Goal: Find contact information: Find contact information

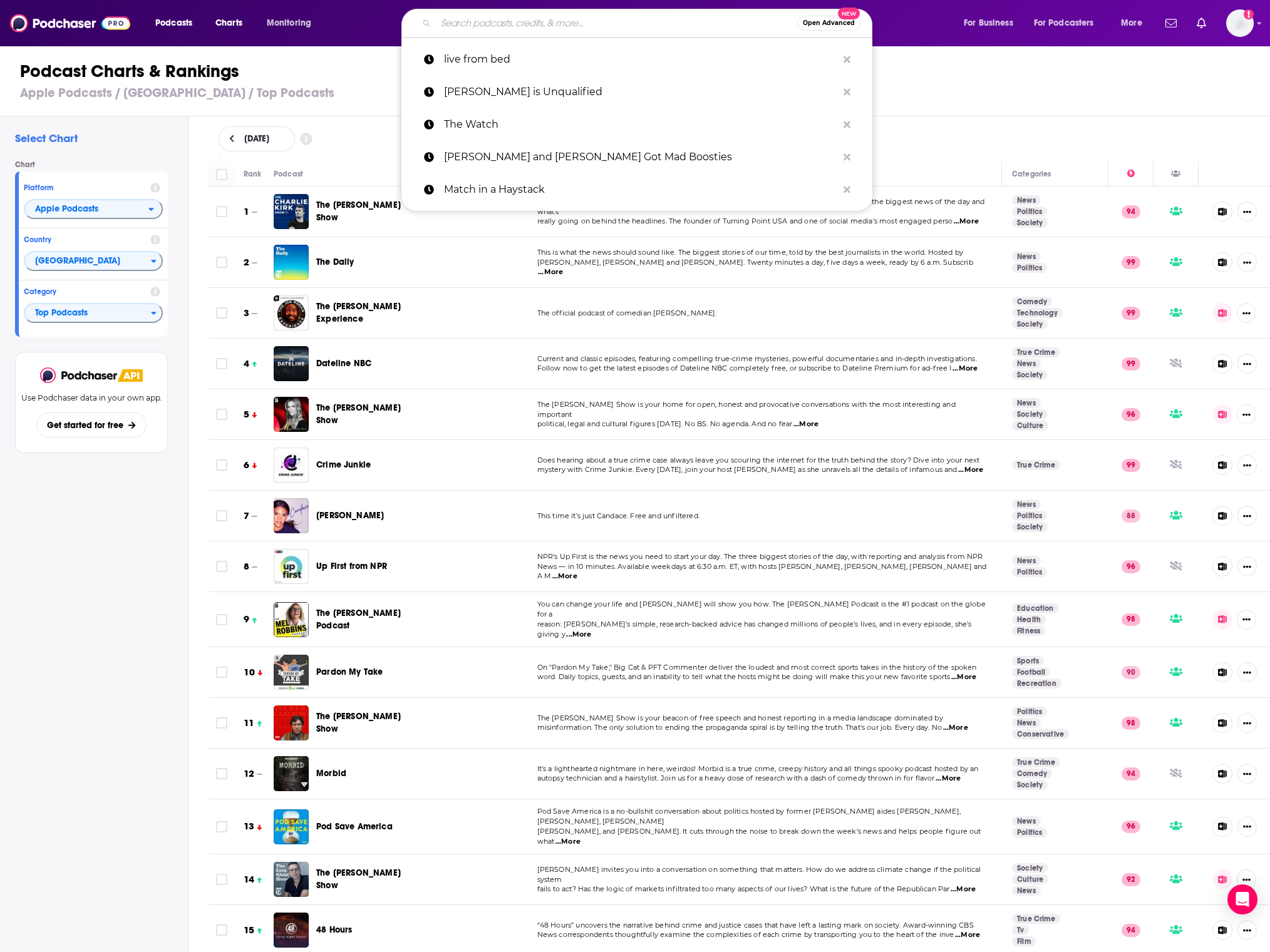
click at [551, 16] on input "Search podcasts, credits, & more..." at bounding box center [616, 23] width 361 height 20
paste input "Still The Place"
type input "Still The Place"
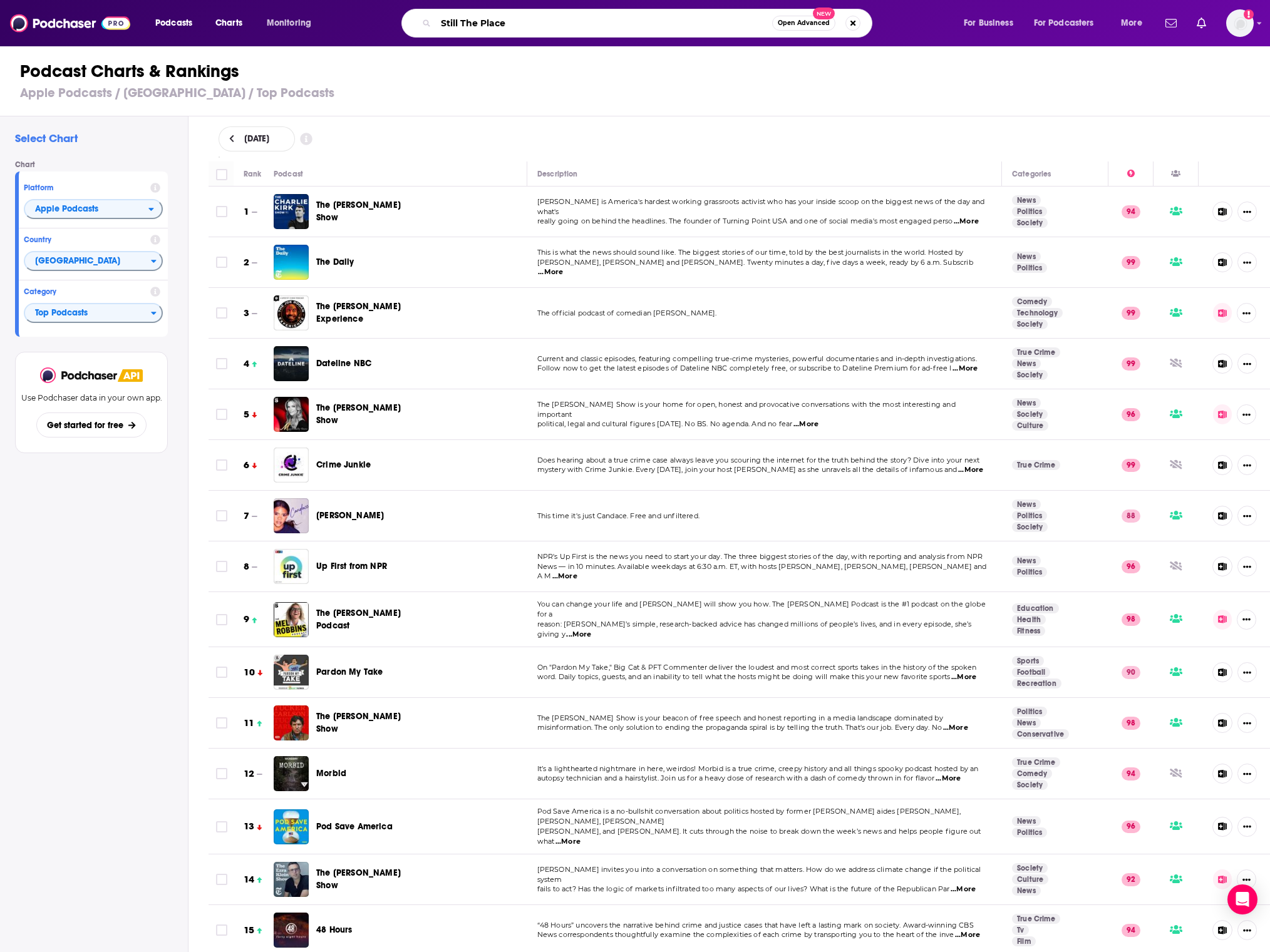
scroll to position [1717, 0]
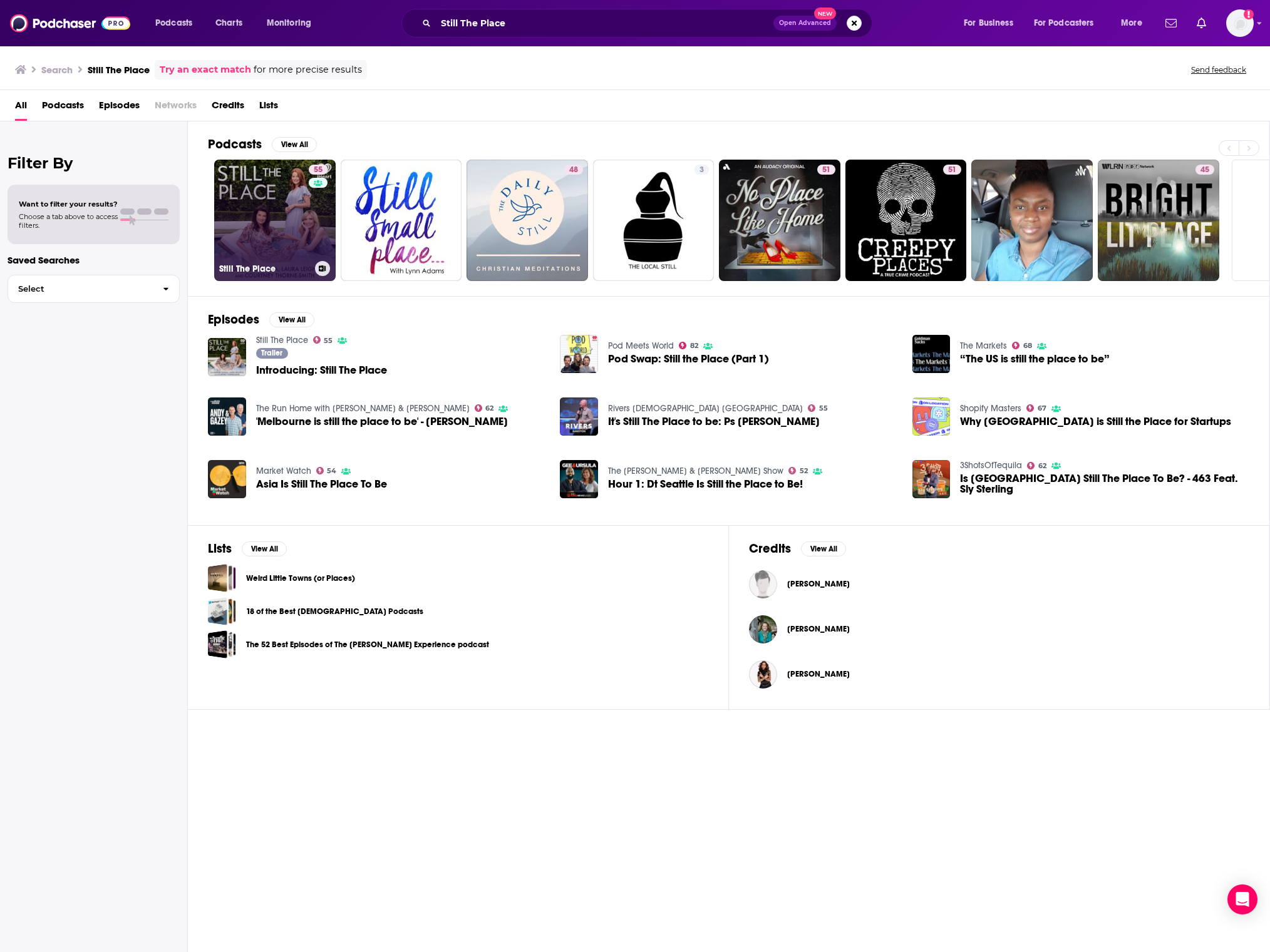
click at [305, 237] on link "[STREET_ADDRESS]" at bounding box center [274, 220] width 122 height 122
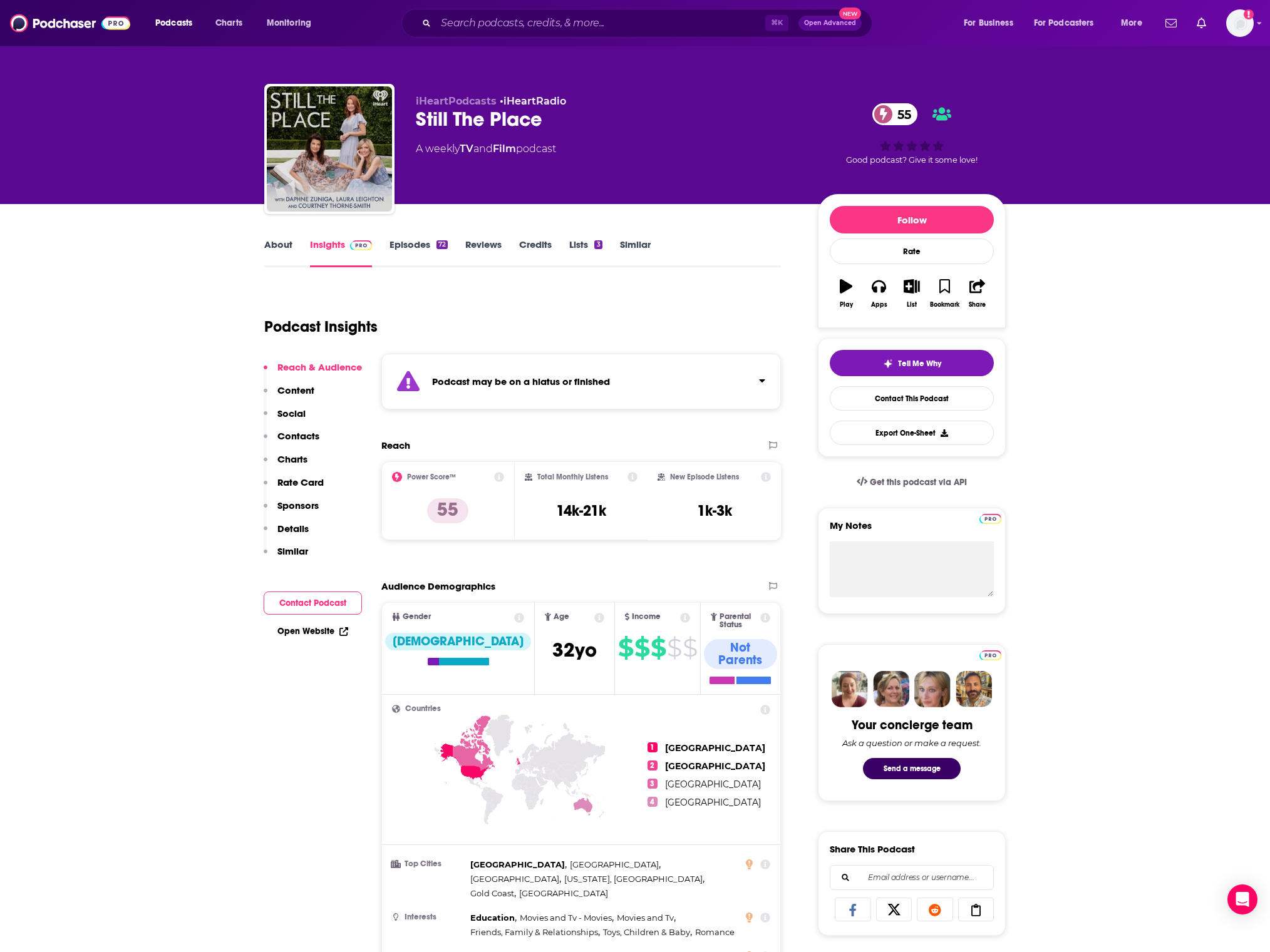
click at [412, 238] on link "Episodes 72" at bounding box center [418, 252] width 58 height 29
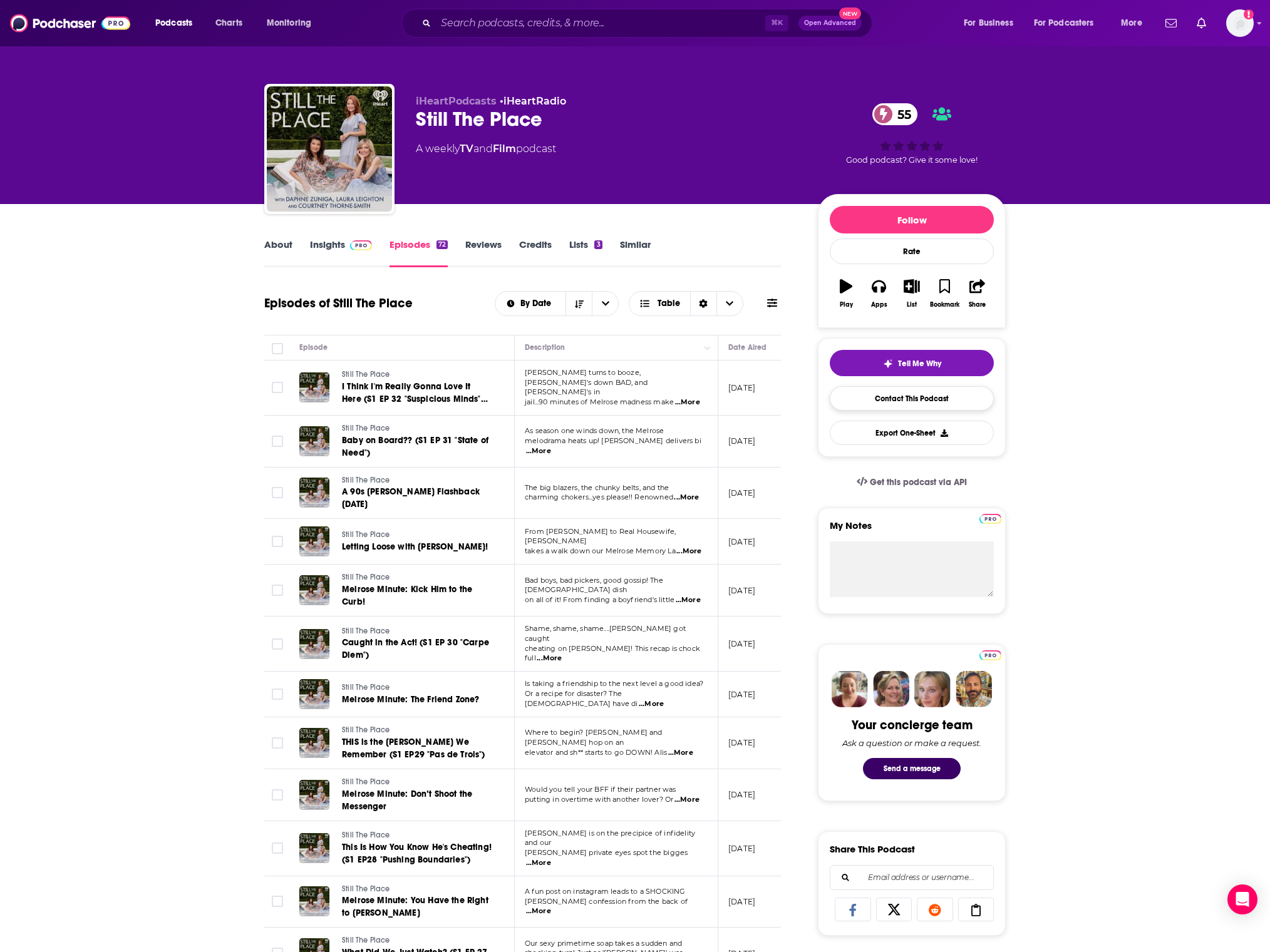
click at [906, 403] on link "Contact This Podcast" at bounding box center [912, 398] width 164 height 25
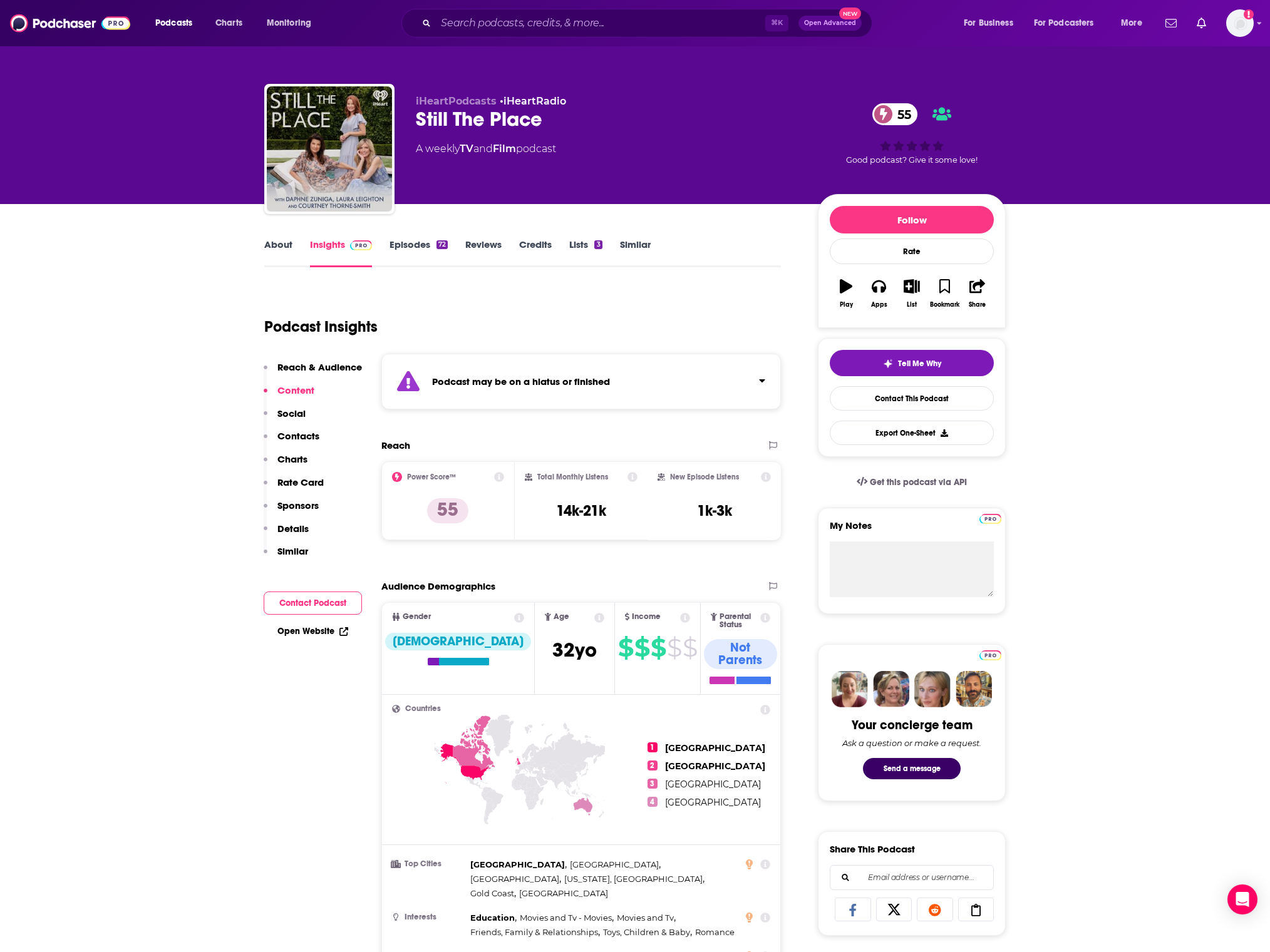
click at [287, 241] on link "About" at bounding box center [278, 252] width 28 height 29
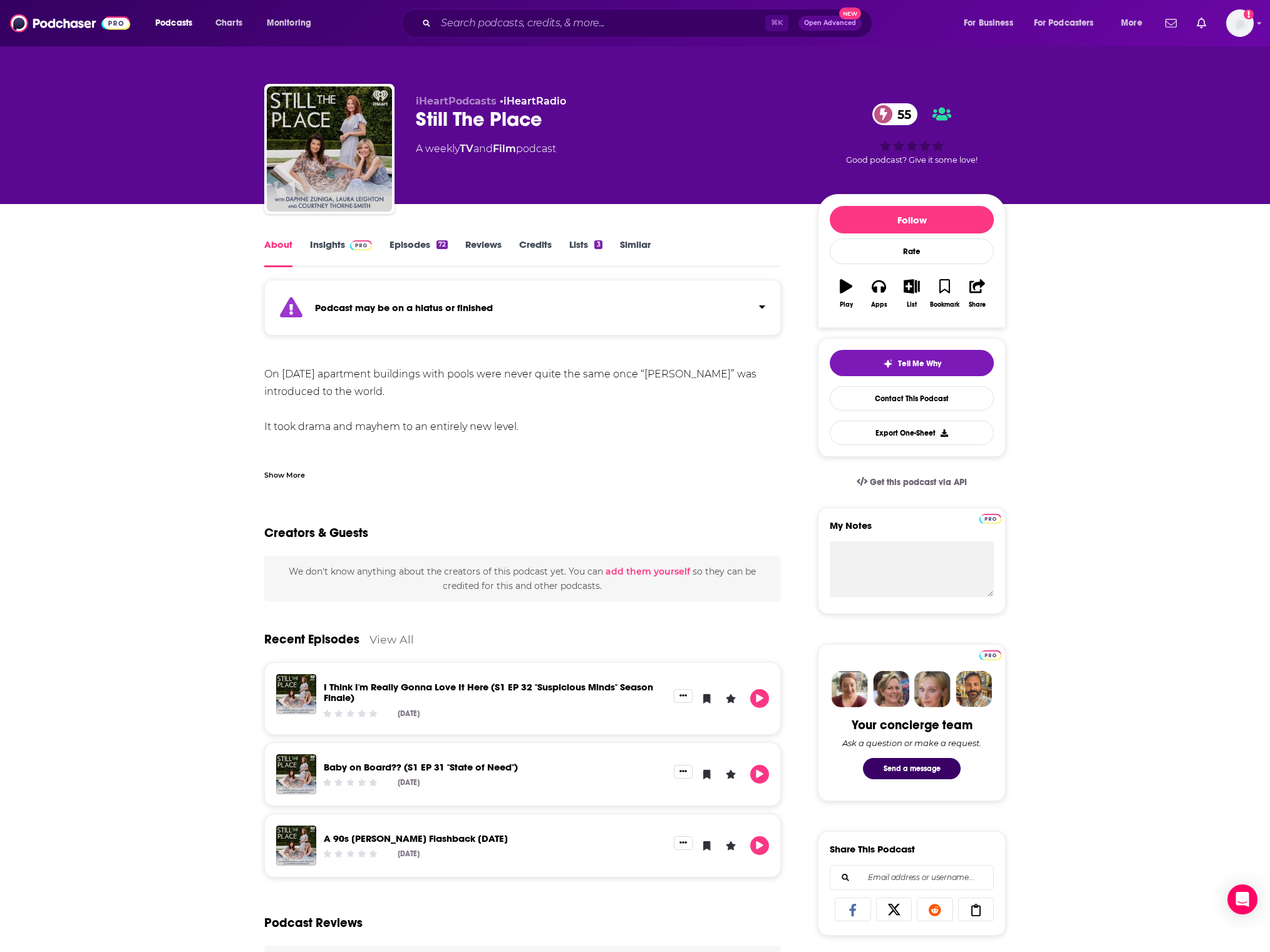
click at [282, 471] on div "Show More" at bounding box center [284, 474] width 41 height 12
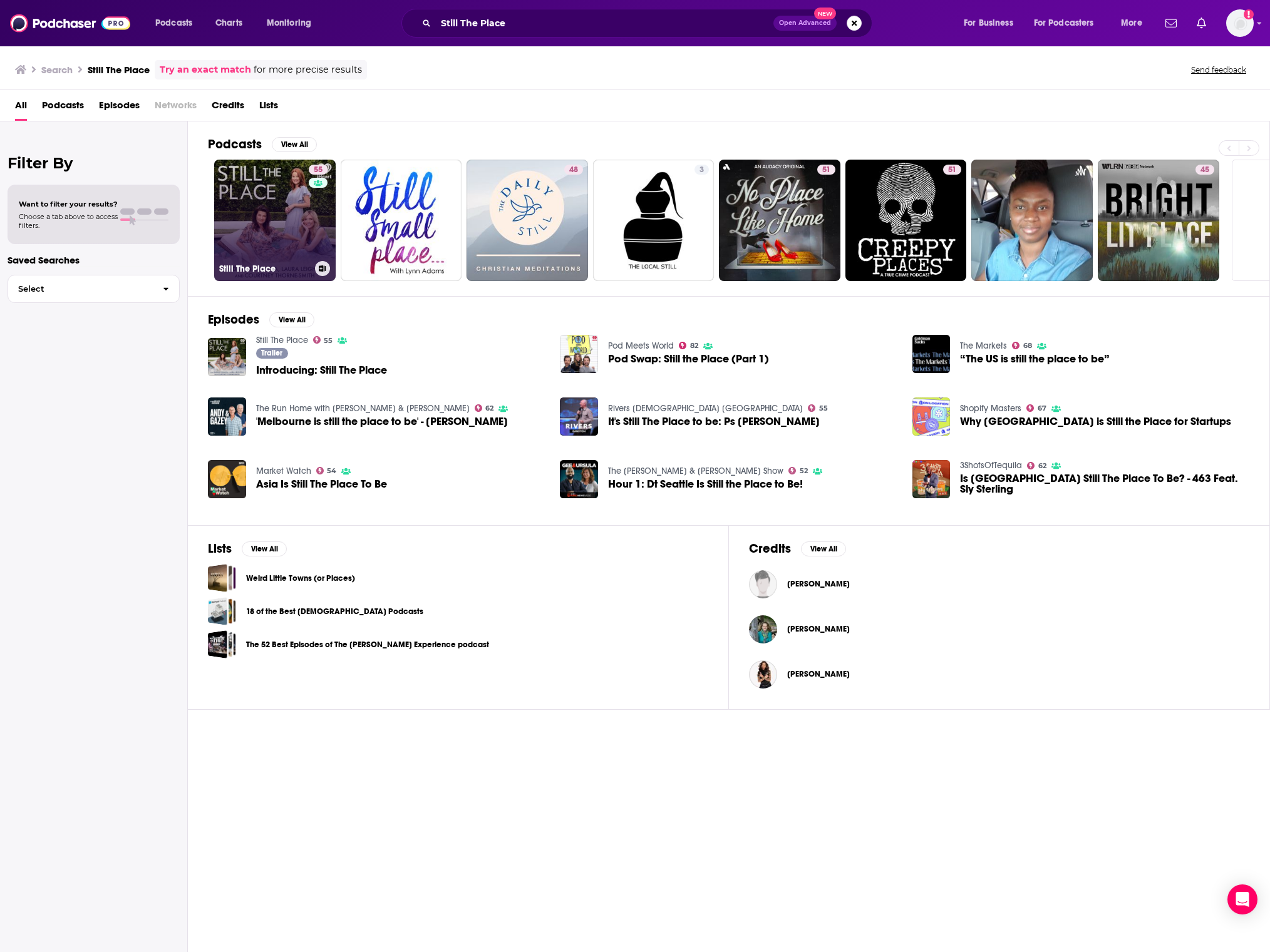
click at [270, 265] on h3 "Still The Place" at bounding box center [264, 268] width 91 height 11
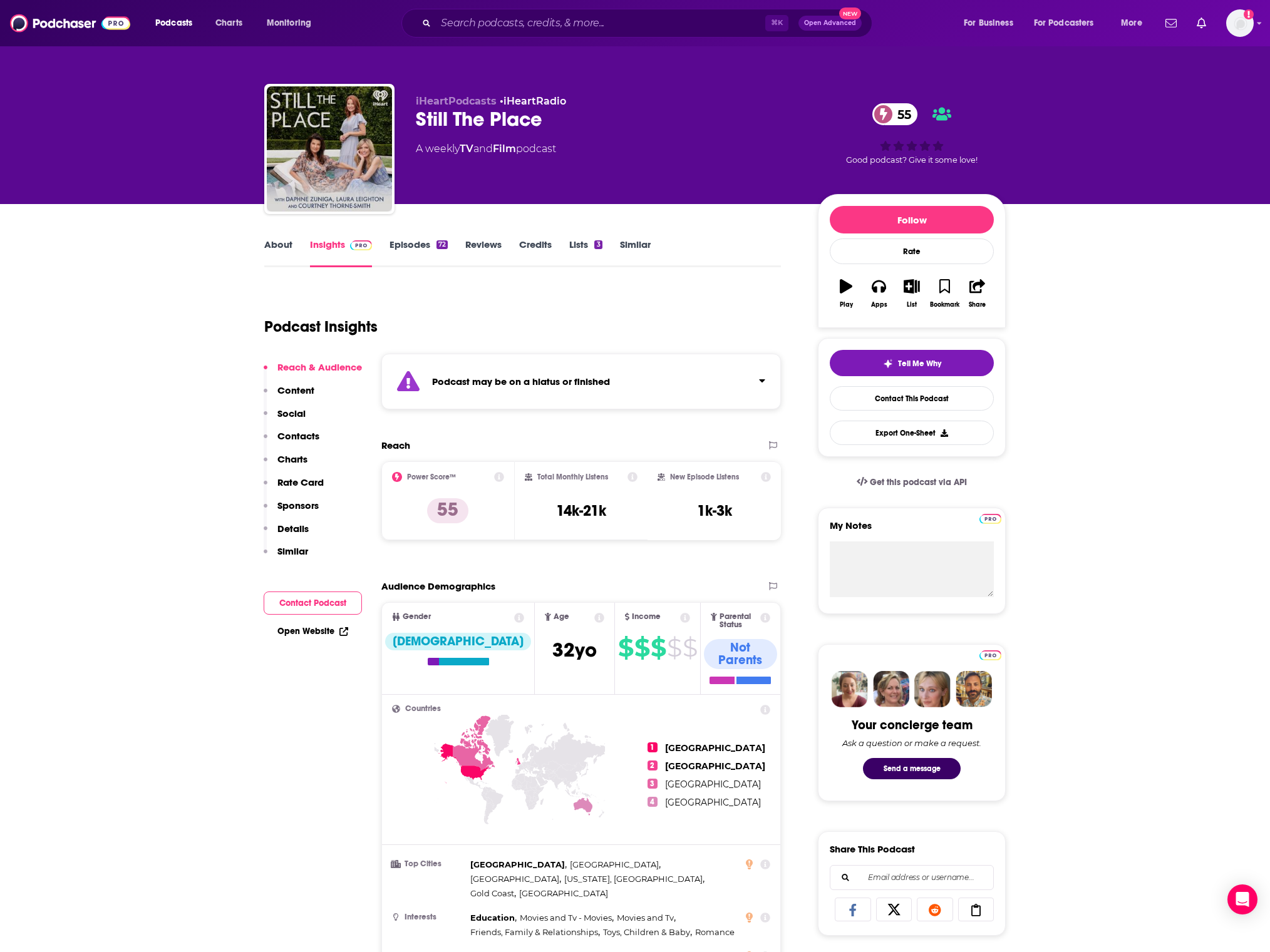
click at [418, 246] on link "Episodes 72" at bounding box center [418, 252] width 58 height 29
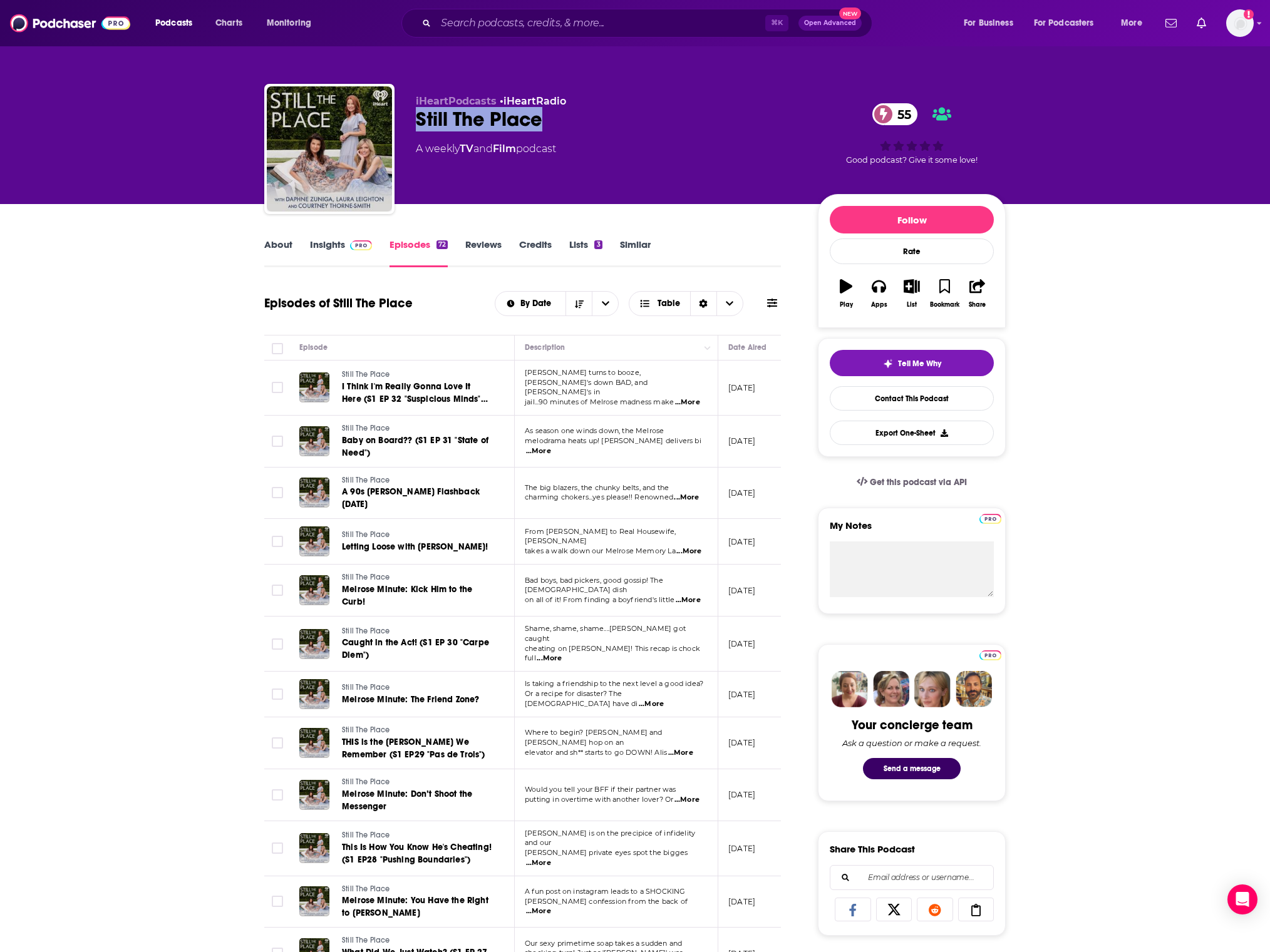
drag, startPoint x: 415, startPoint y: 115, endPoint x: 577, endPoint y: 115, distance: 162.0
click at [577, 115] on div "iHeartPodcasts • iHeartRadio Still The Place 55 A weekly TV and Film podcast 55…" at bounding box center [635, 151] width 741 height 136
copy h2 "Still The Place"
click at [718, 23] on input "Search podcasts, credits, & more..." at bounding box center [600, 23] width 330 height 20
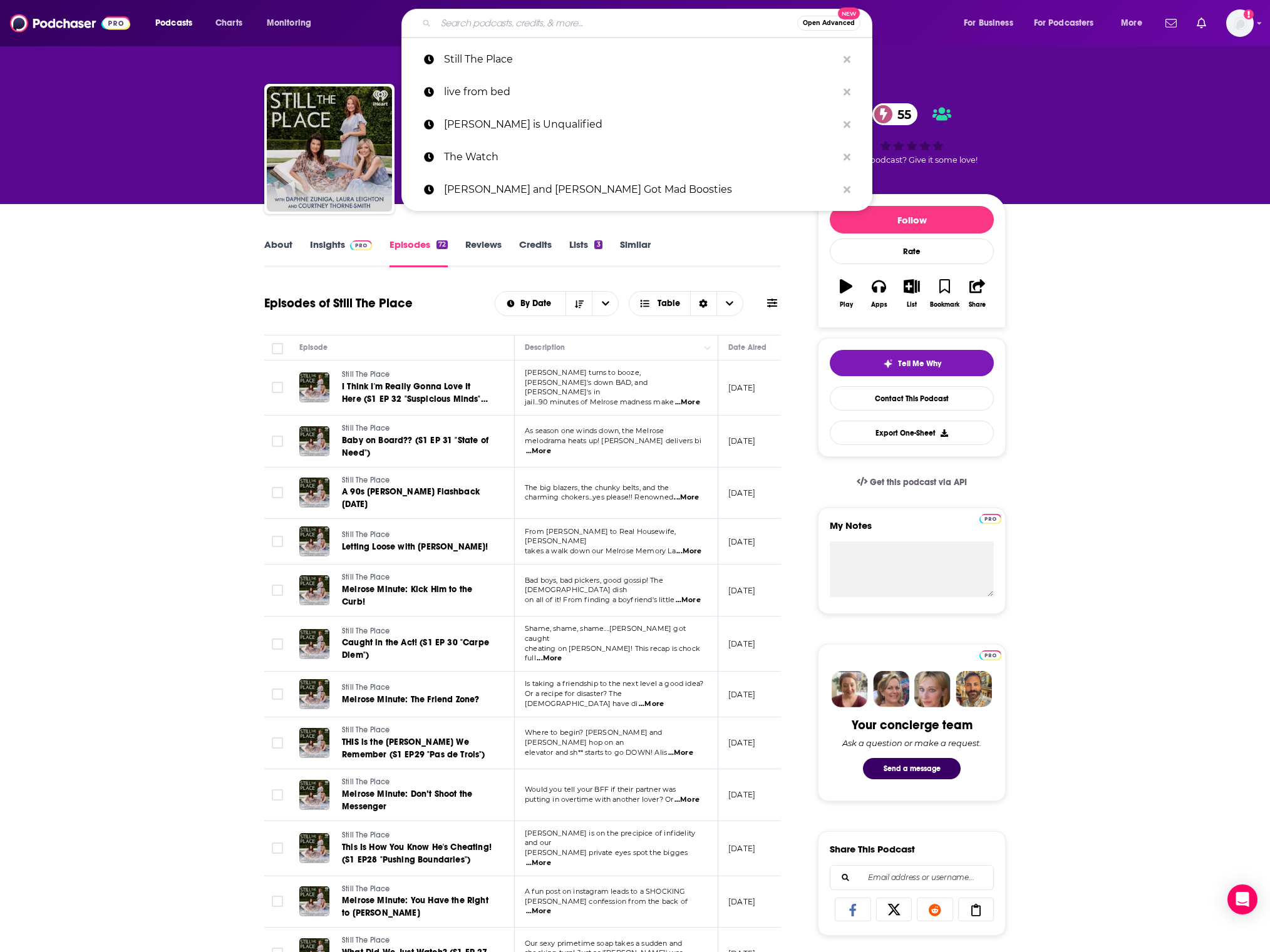
paste input "Brydon &"
type input "Brydon &"
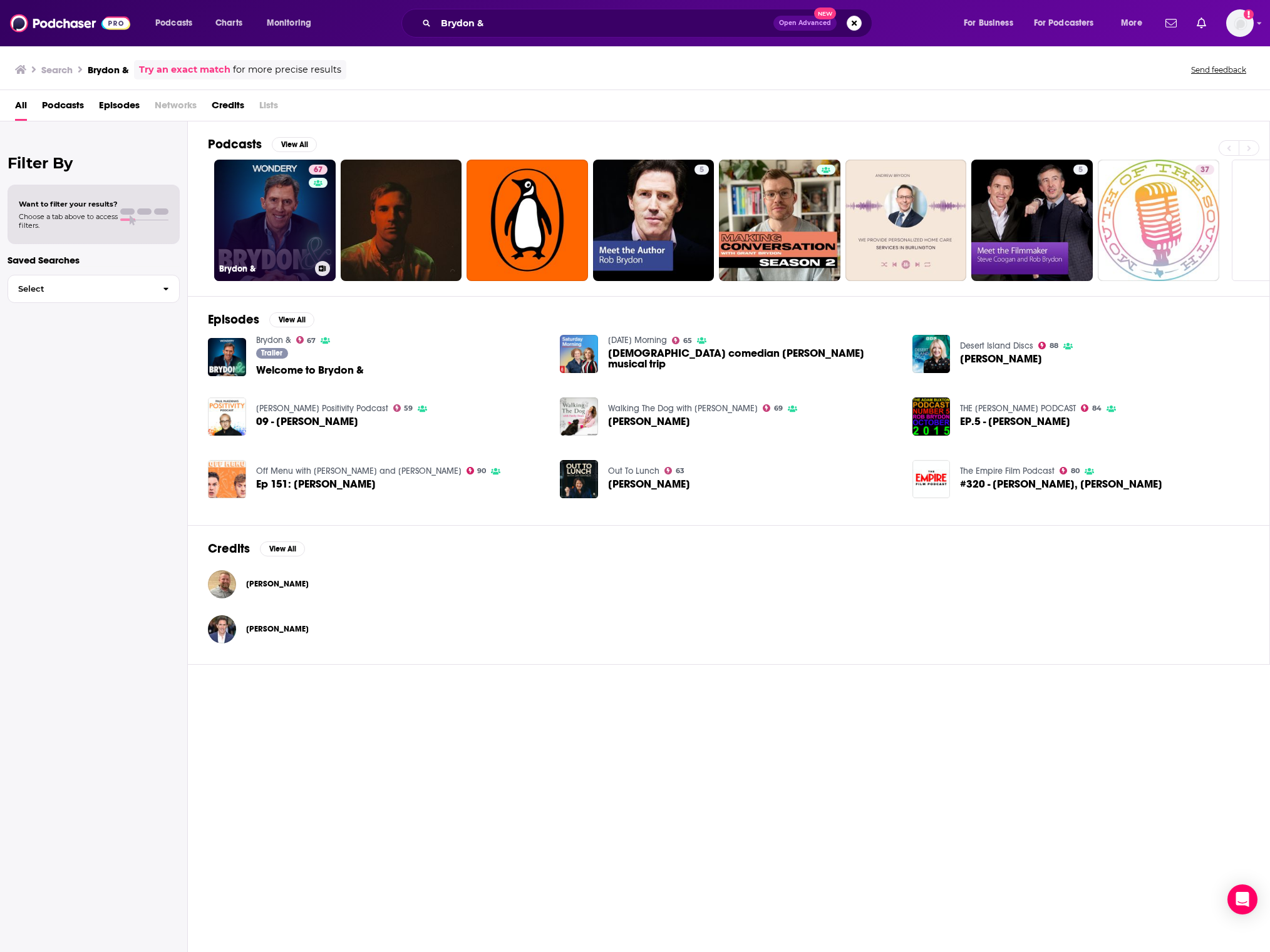
click at [290, 197] on link "67 Brydon &" at bounding box center [274, 220] width 122 height 122
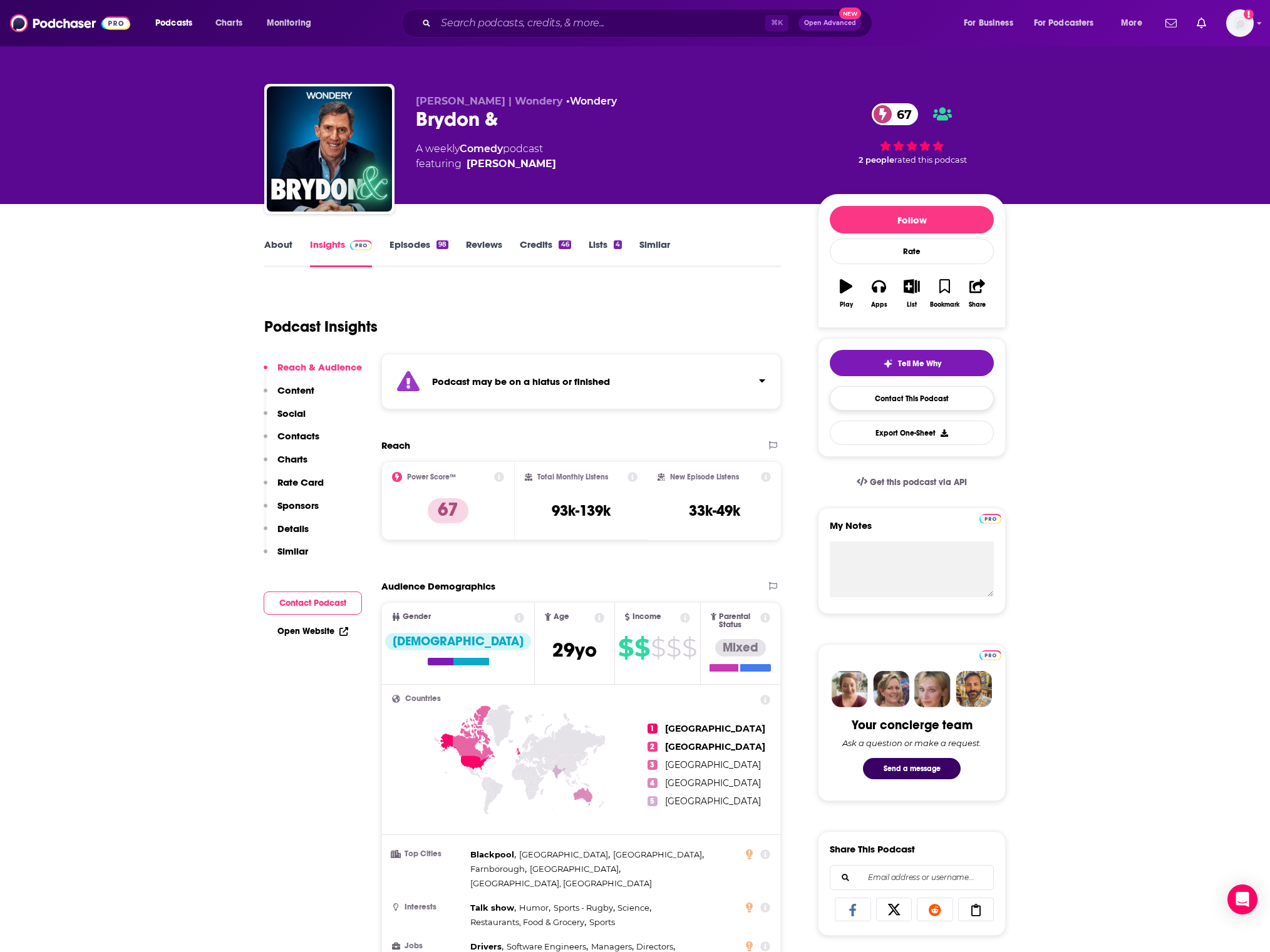
click at [951, 407] on link "Contact This Podcast" at bounding box center [912, 398] width 164 height 25
